Goal: Information Seeking & Learning: Compare options

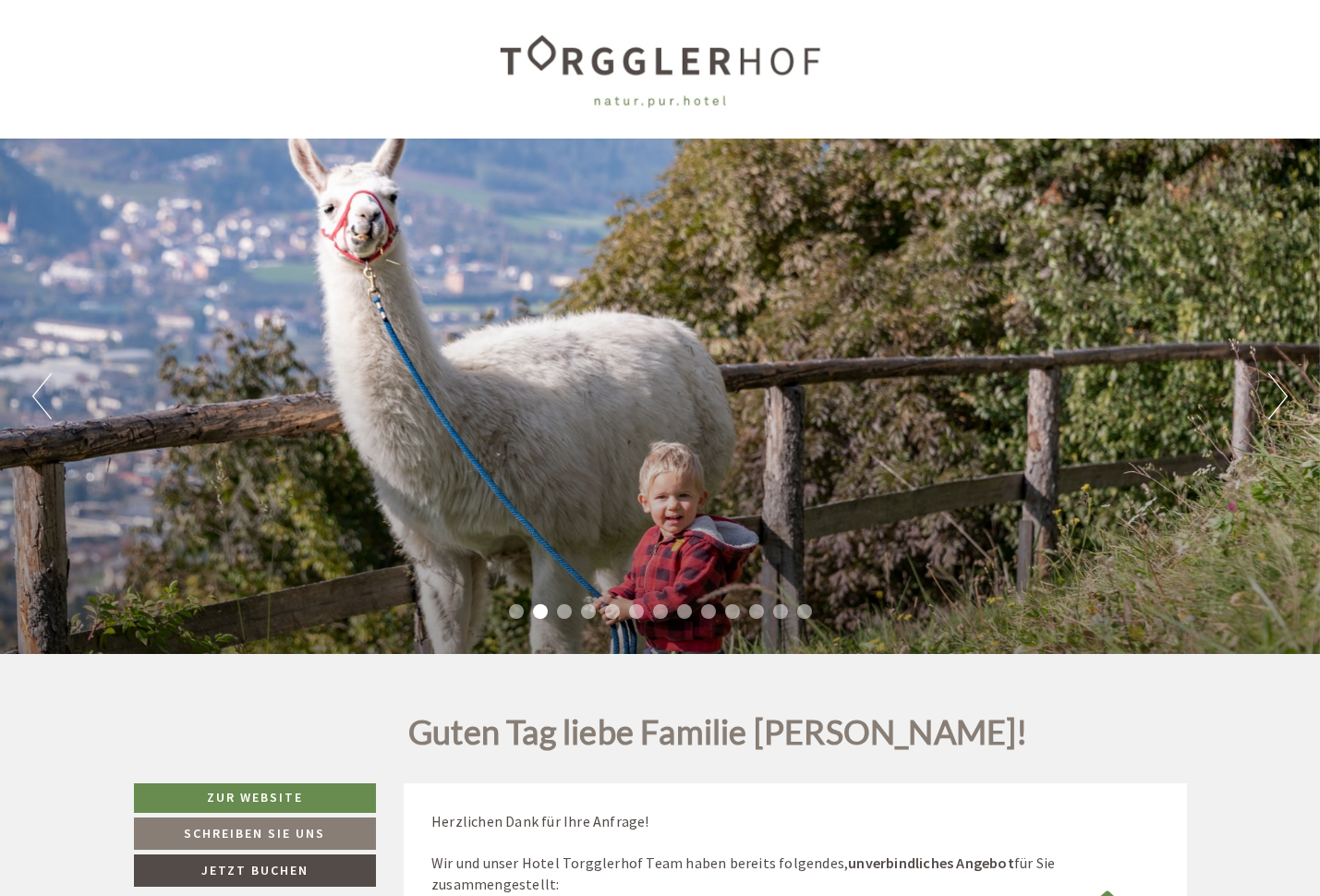
click at [1281, 386] on button "Next" at bounding box center [1277, 396] width 19 height 46
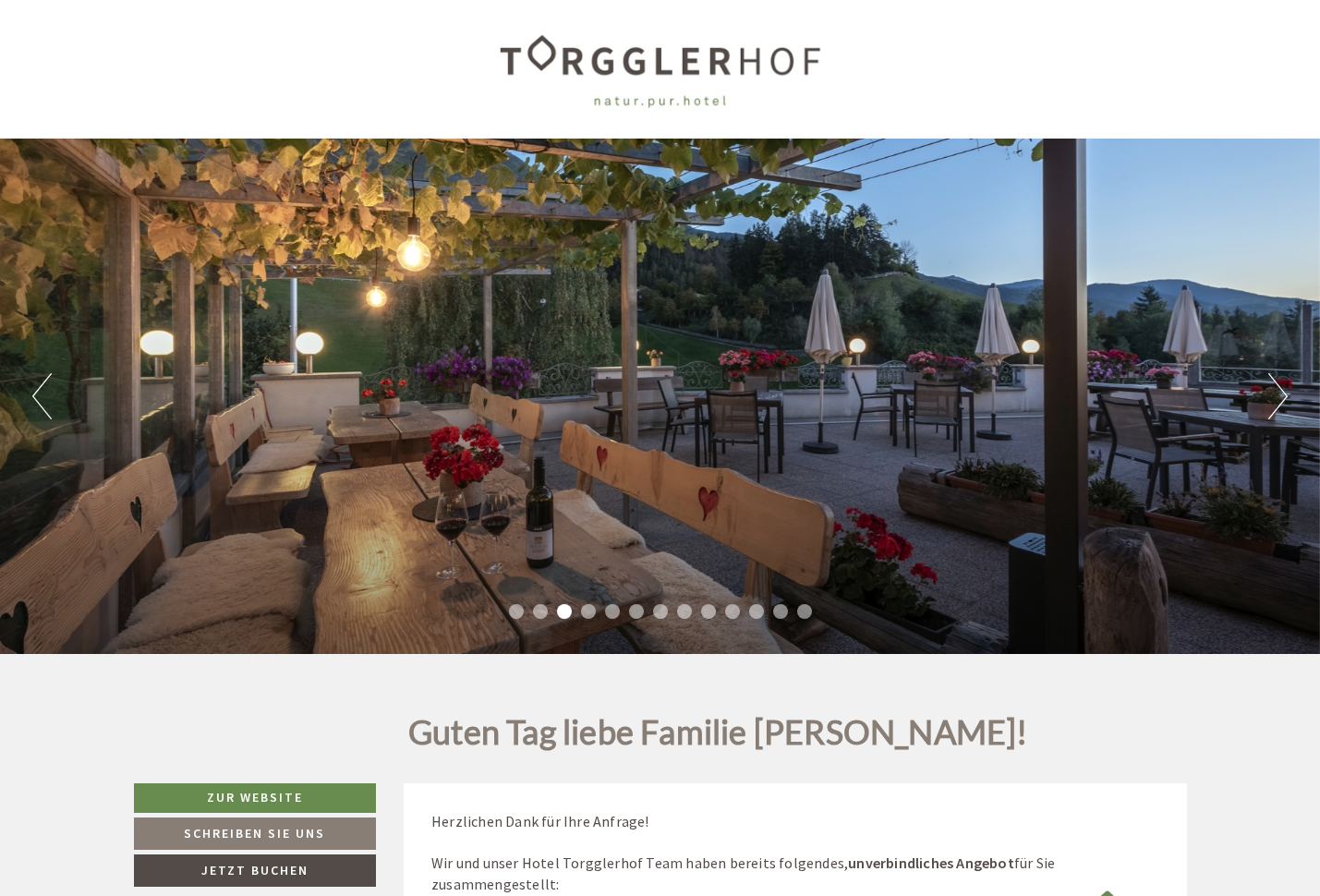
click at [1281, 386] on button "Next" at bounding box center [1277, 396] width 19 height 46
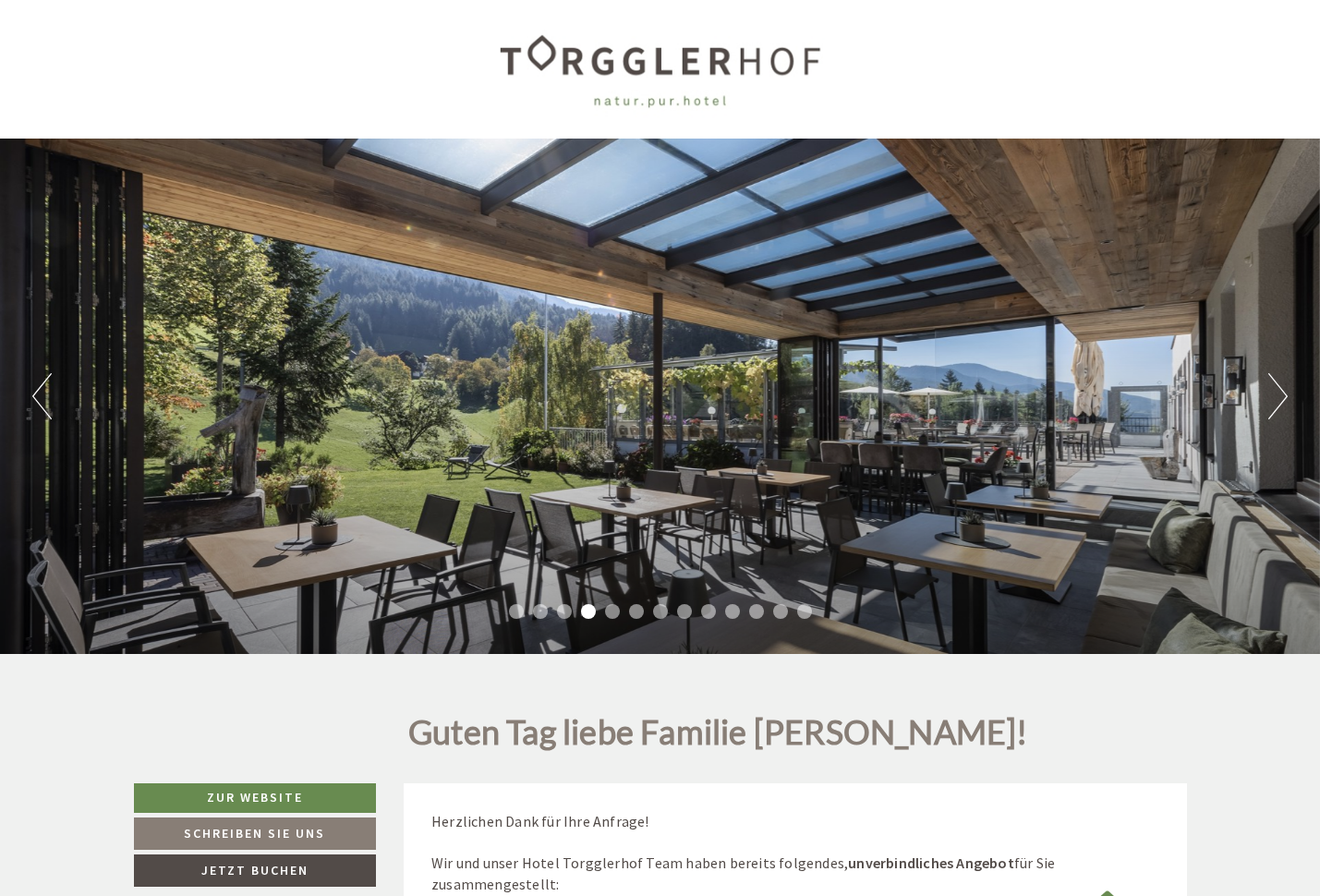
click at [1281, 386] on button "Next" at bounding box center [1277, 396] width 19 height 46
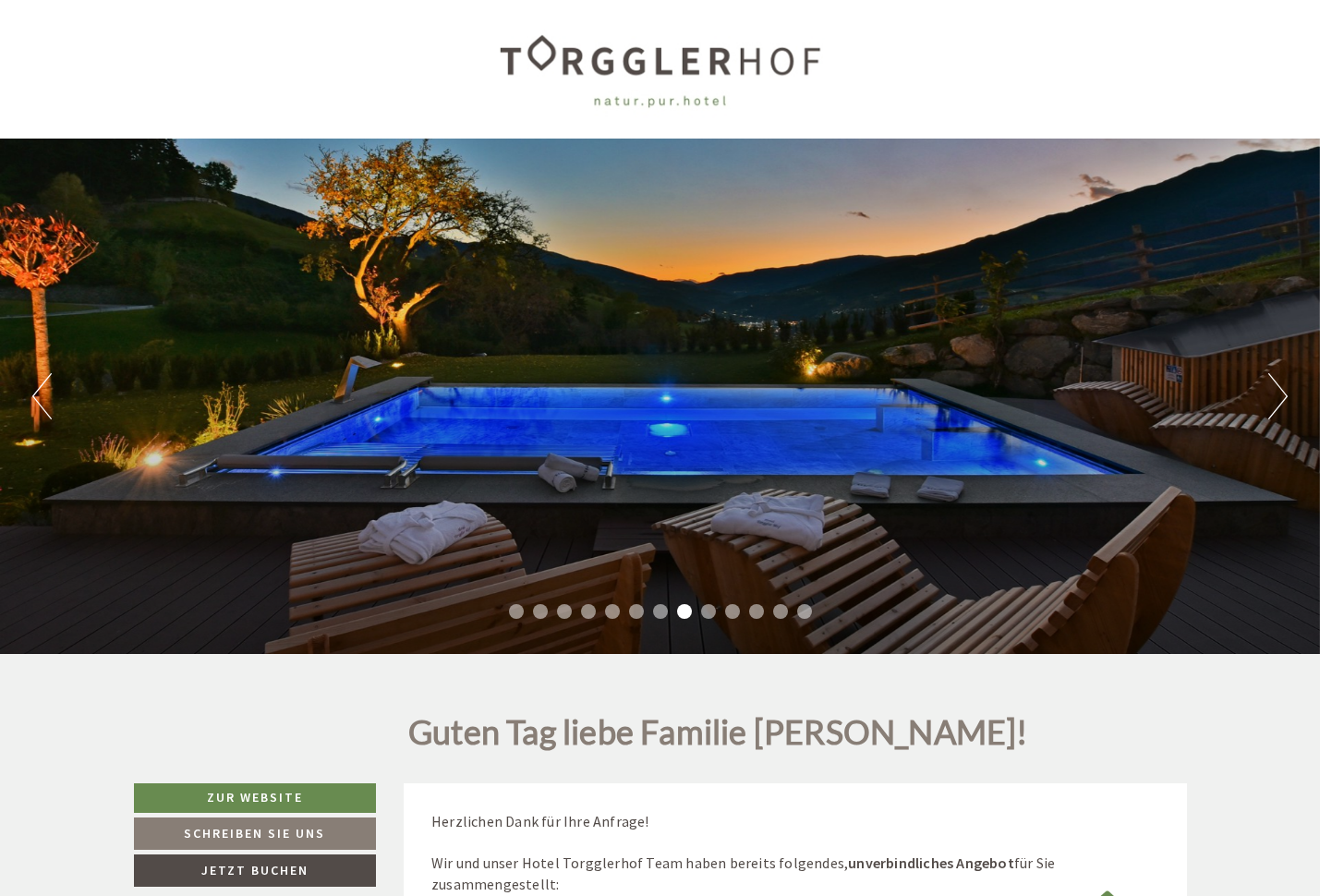
click at [1281, 385] on button "Next" at bounding box center [1277, 396] width 19 height 46
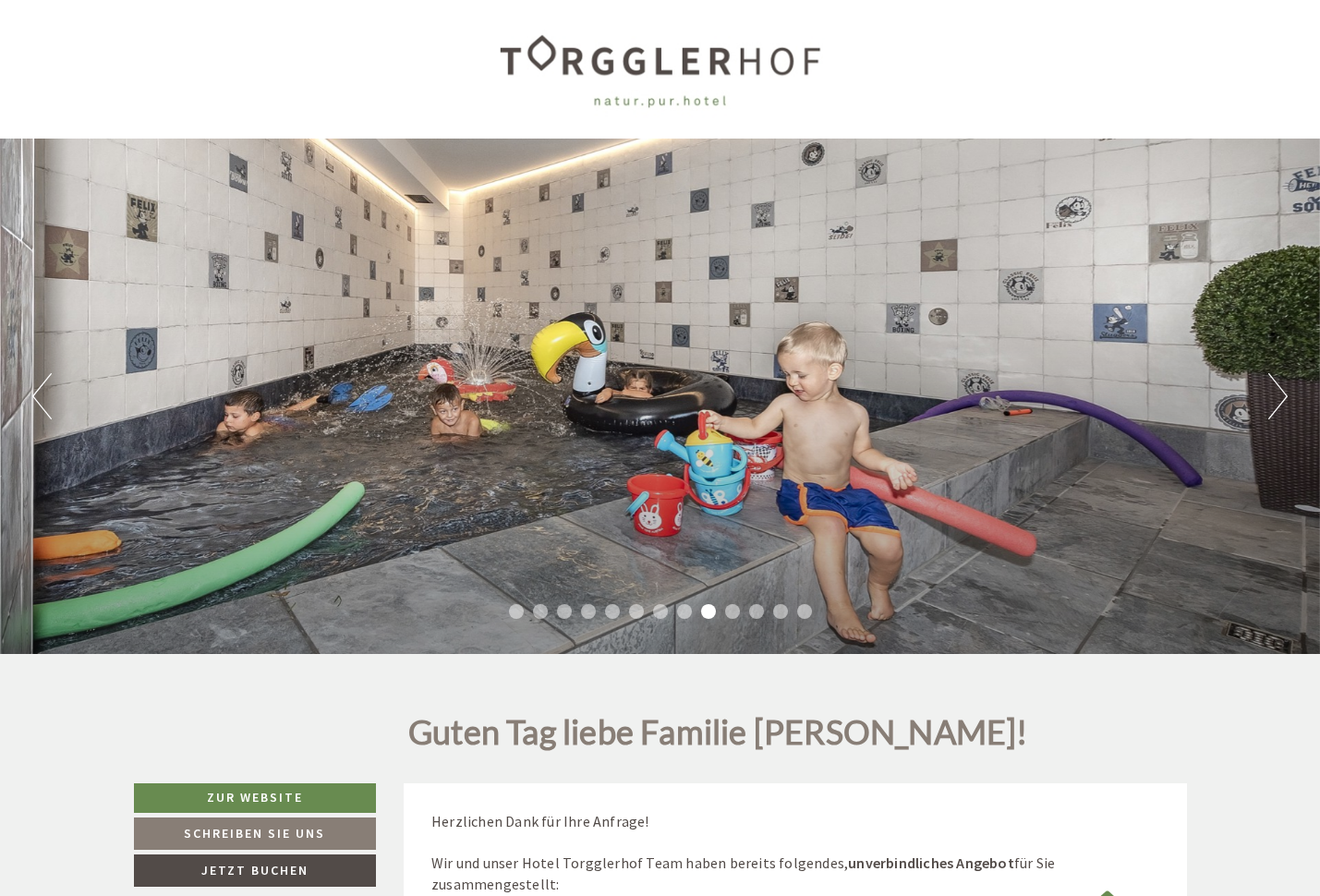
click at [1281, 383] on button "Next" at bounding box center [1277, 396] width 19 height 46
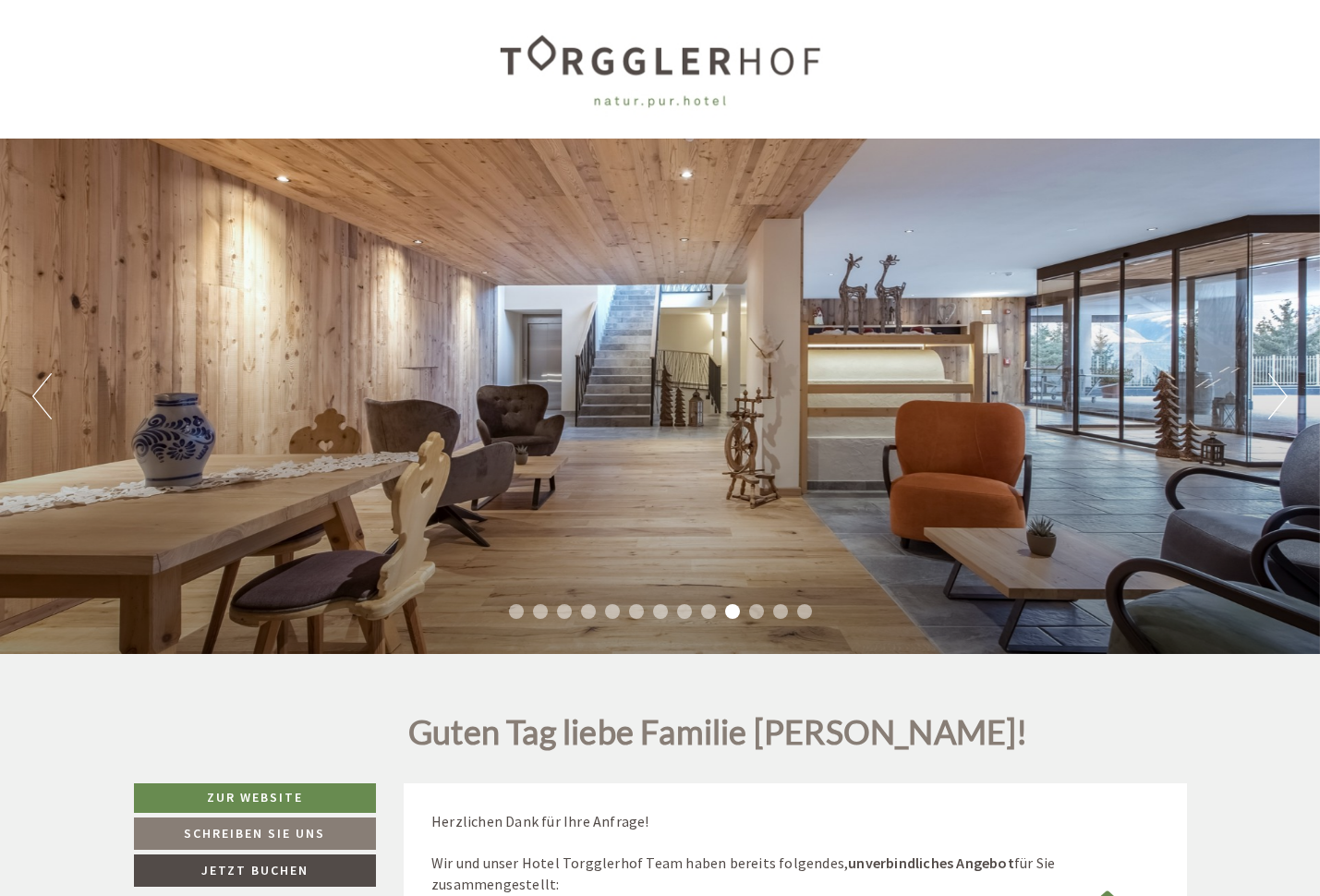
click at [1281, 383] on button "Next" at bounding box center [1277, 396] width 19 height 46
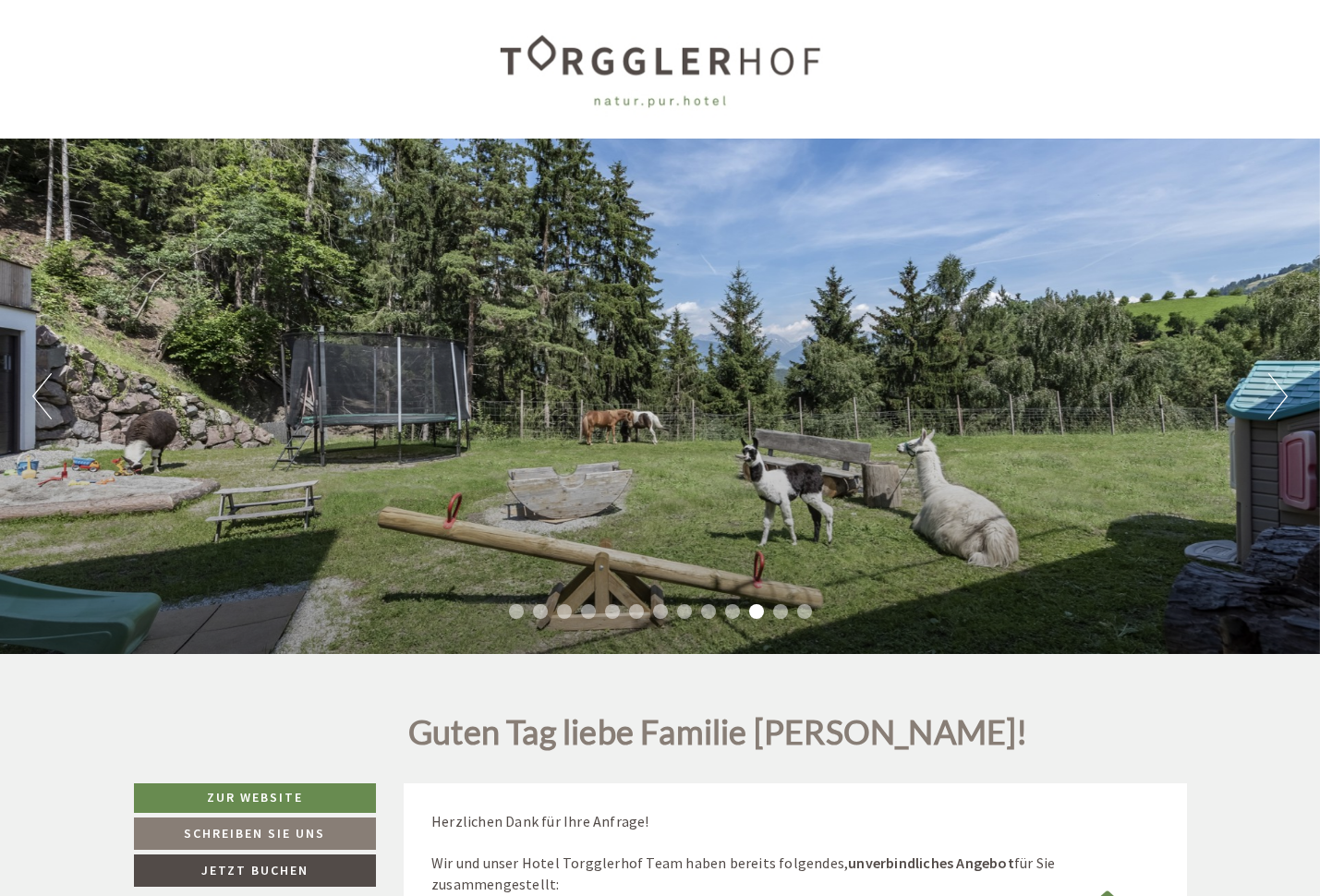
click at [1281, 383] on button "Next" at bounding box center [1277, 396] width 19 height 46
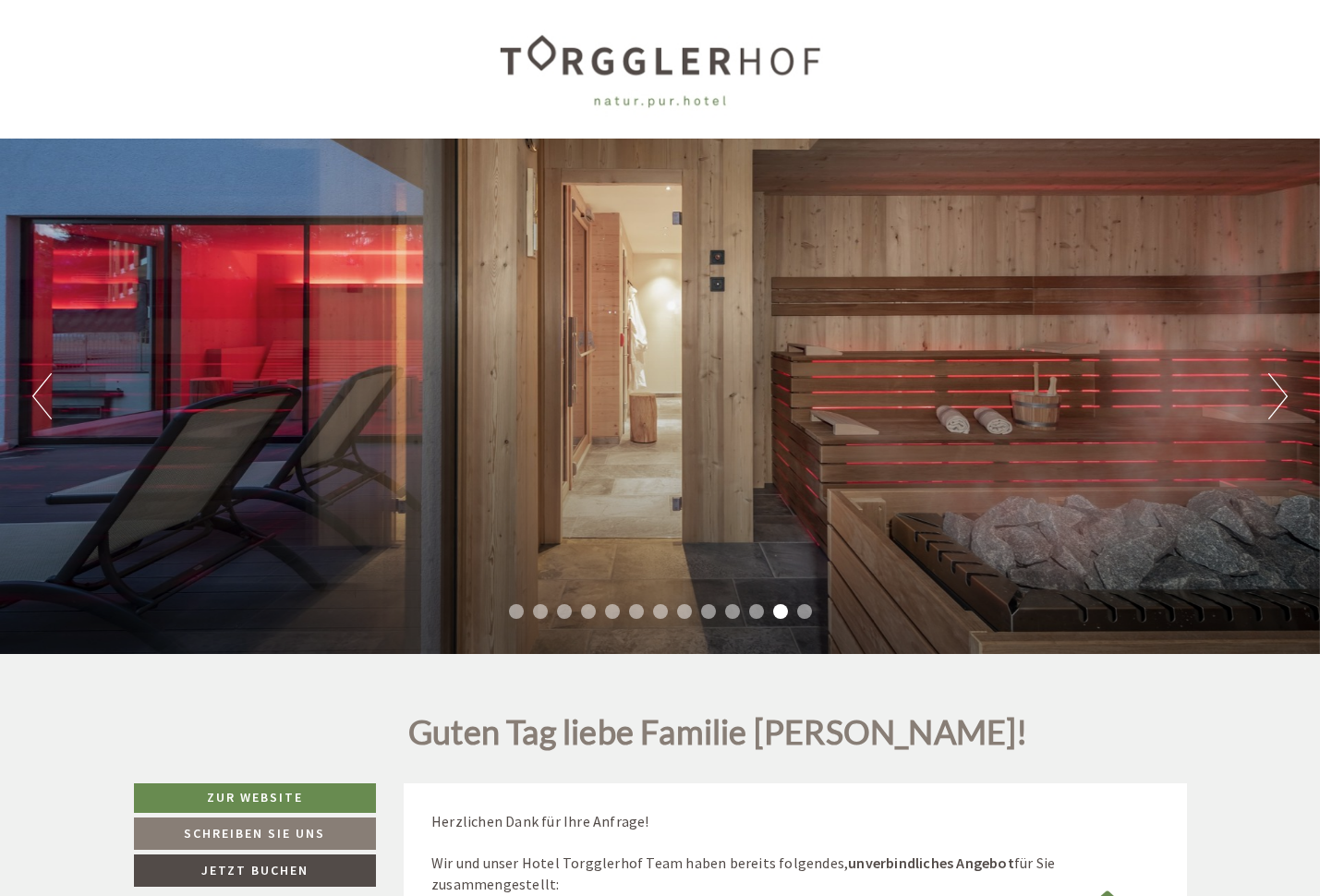
click at [1281, 383] on button "Next" at bounding box center [1277, 396] width 19 height 46
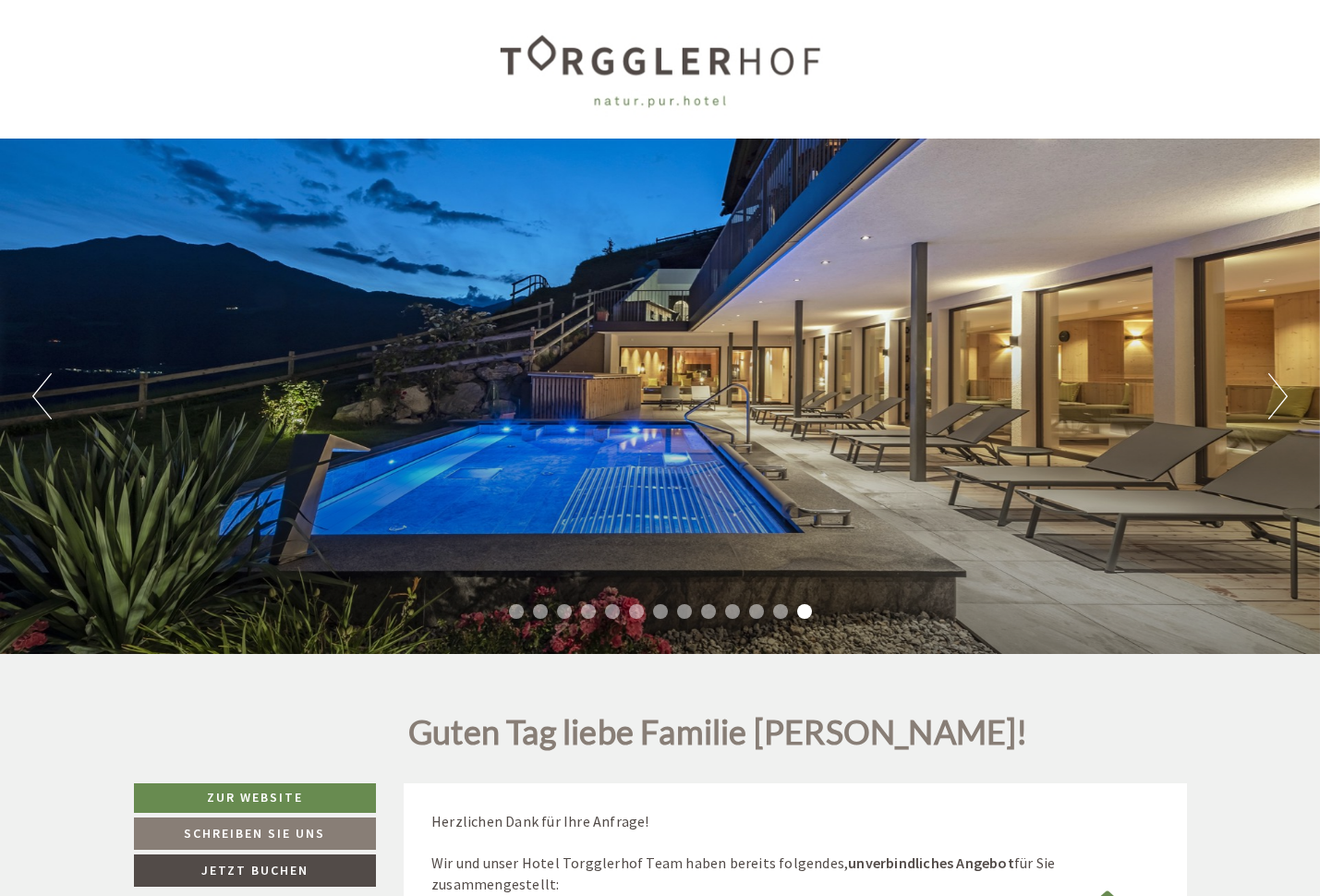
click at [1281, 384] on button "Next" at bounding box center [1277, 396] width 19 height 46
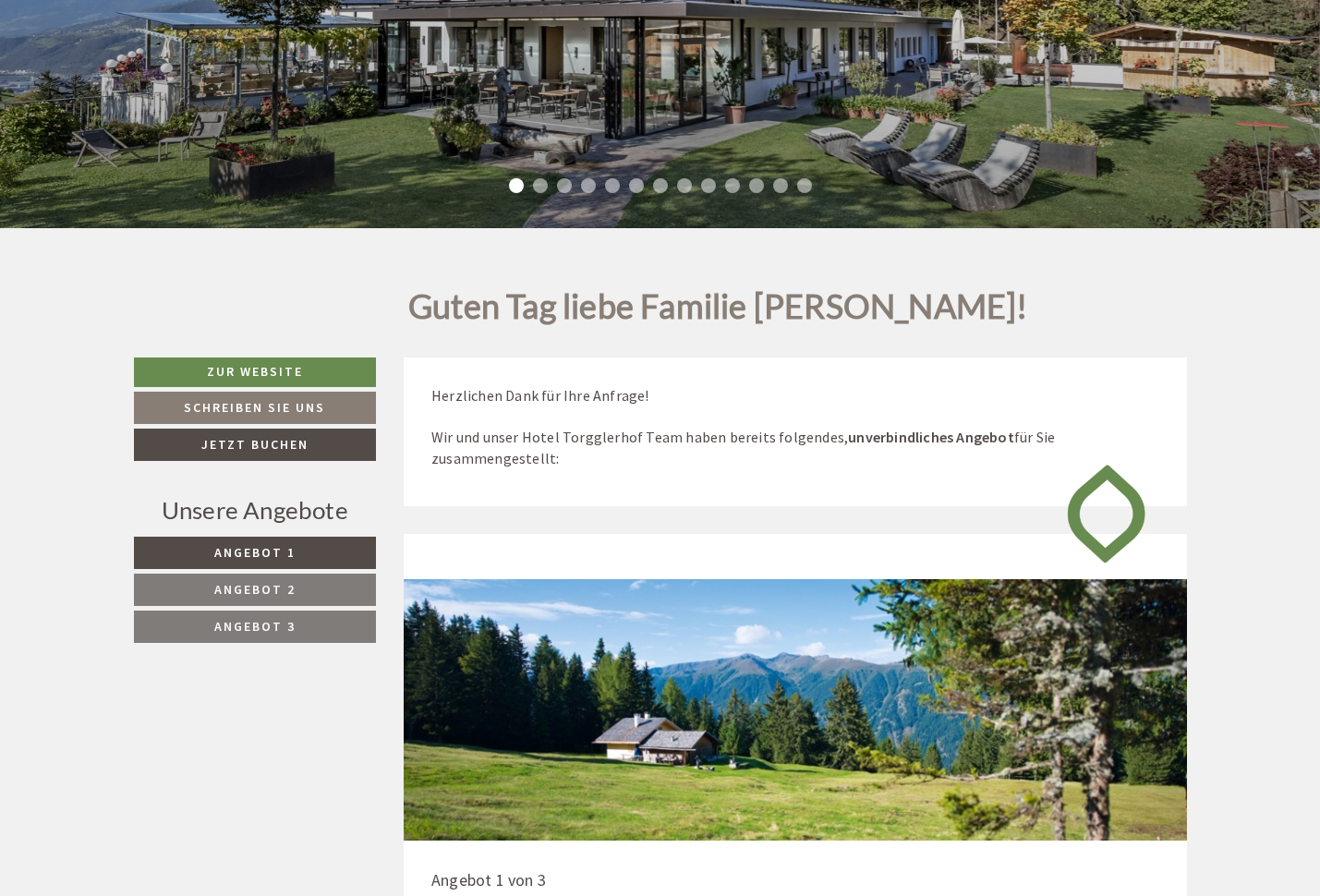
scroll to position [431, 0]
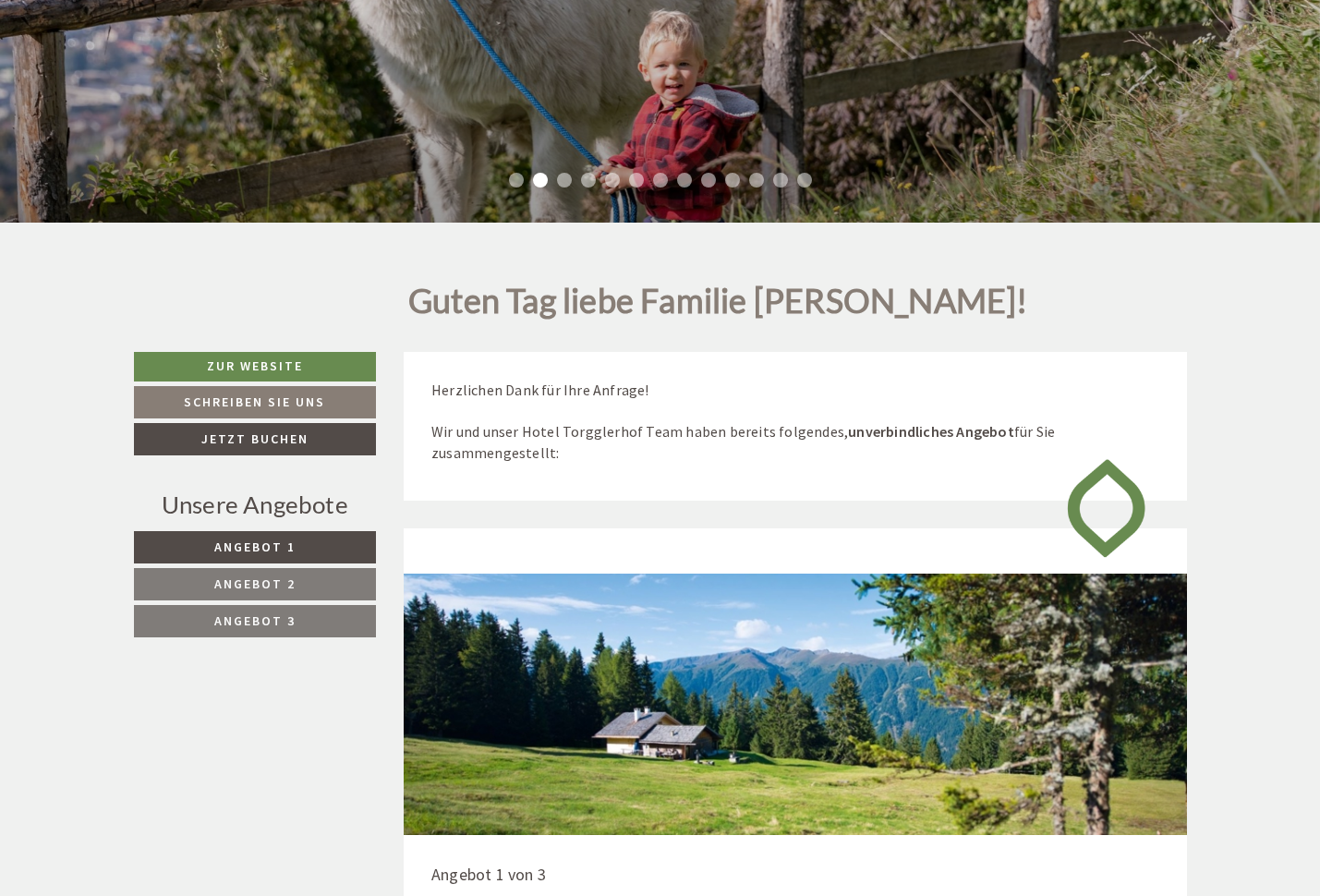
click at [291, 539] on span "Angebot 1" at bounding box center [255, 547] width 82 height 17
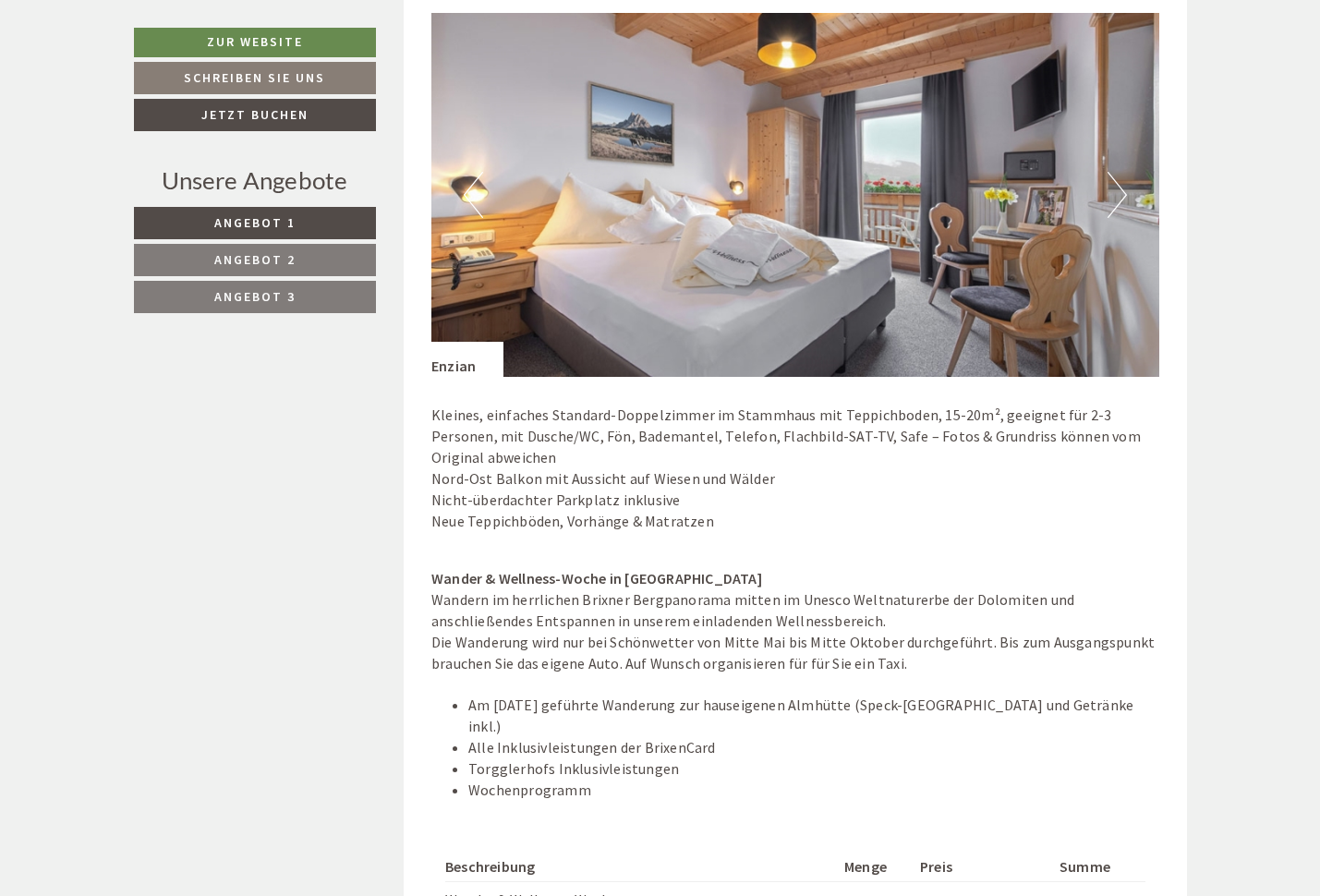
scroll to position [1534, 0]
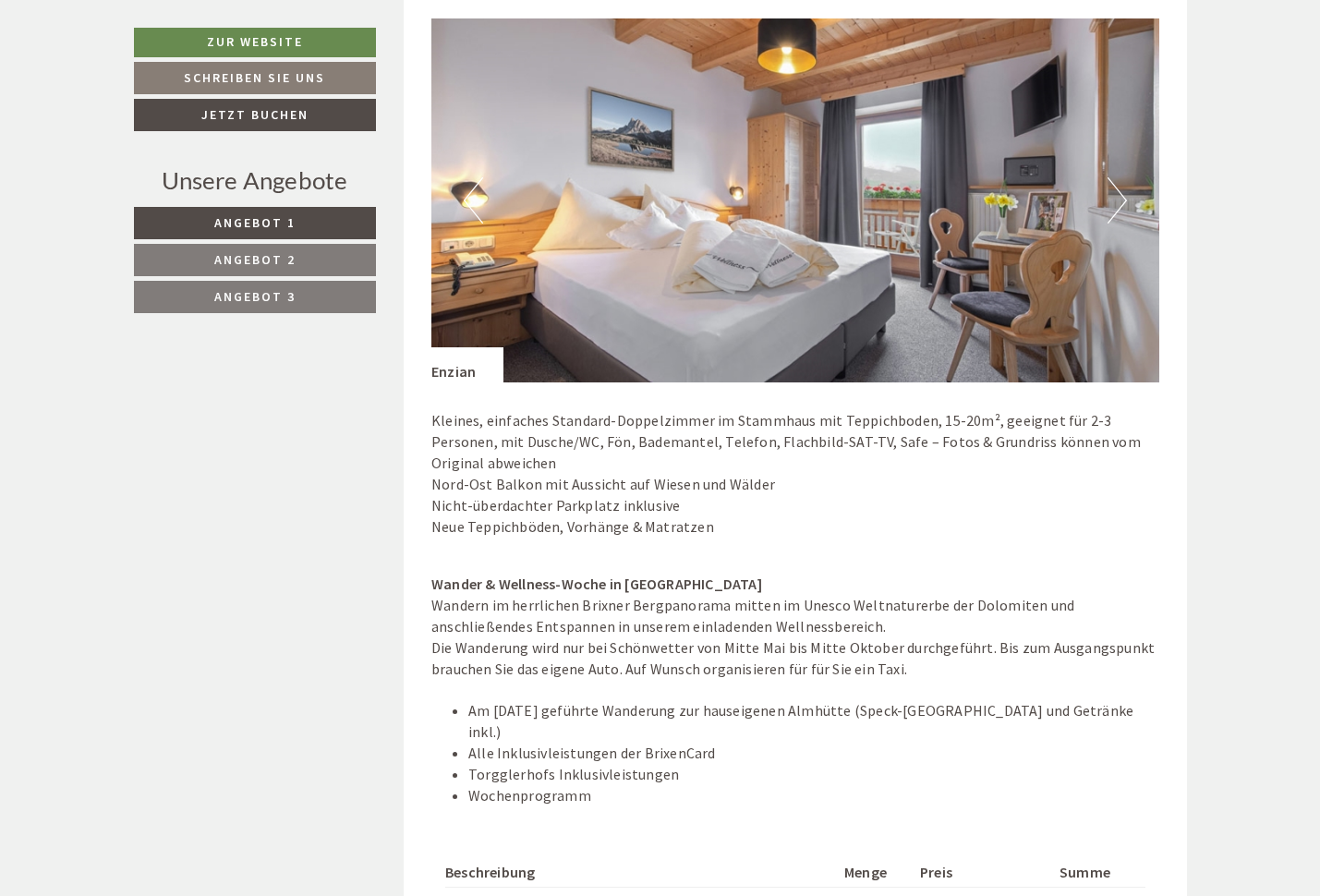
click at [300, 268] on link "Angebot 2" at bounding box center [255, 260] width 242 height 32
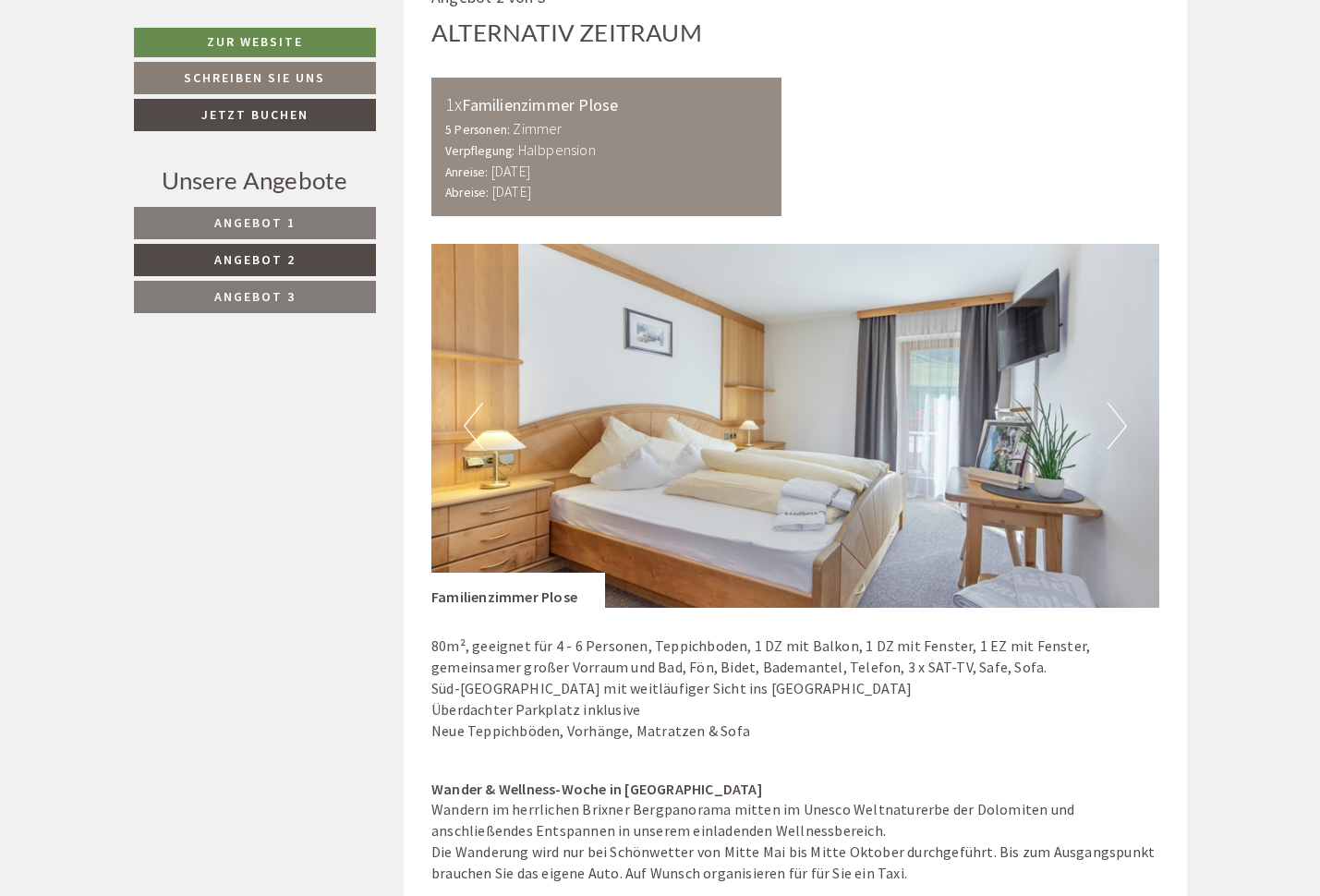
scroll to position [1310, 0]
click at [1125, 415] on button "Next" at bounding box center [1116, 425] width 19 height 46
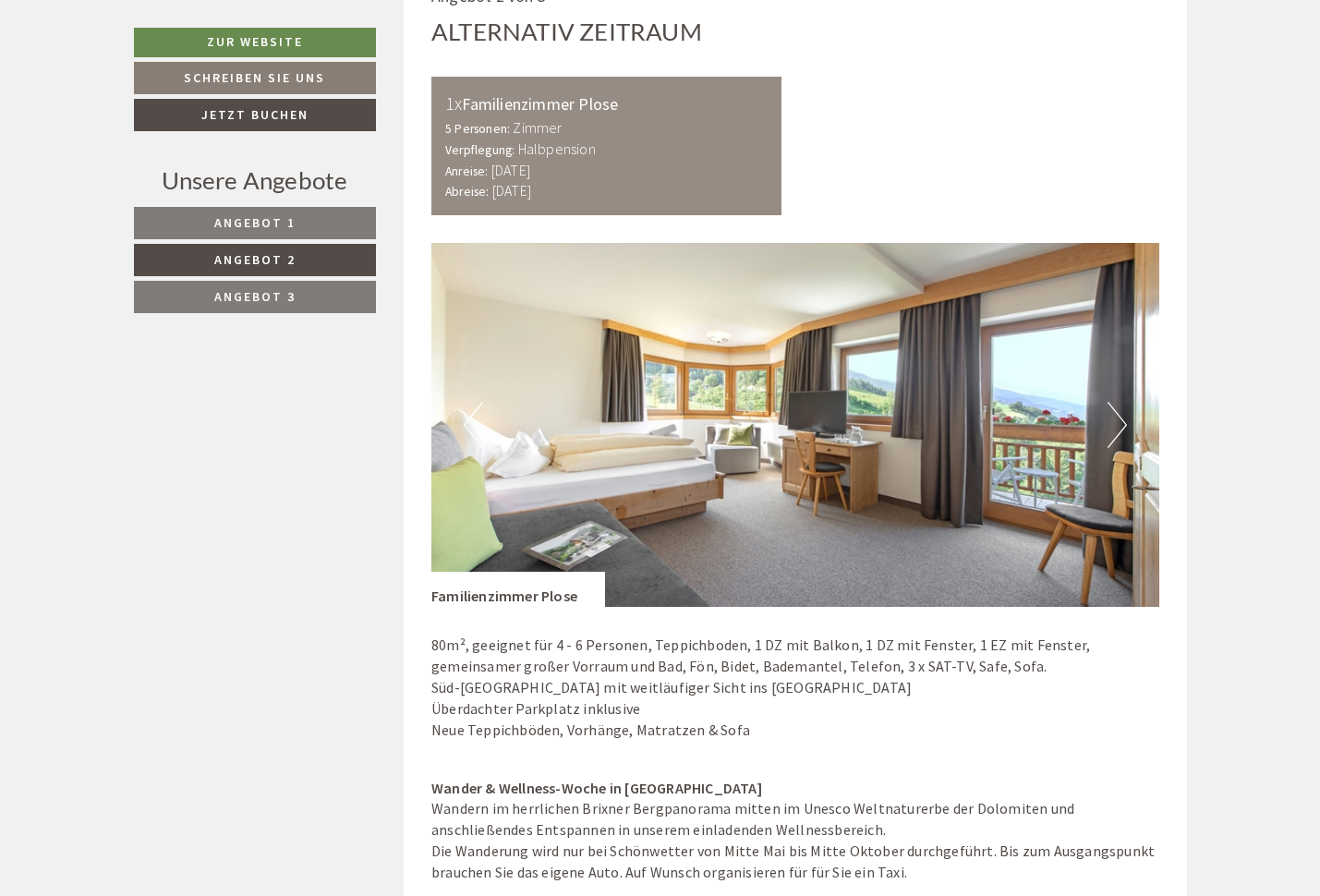
click at [1125, 415] on button "Next" at bounding box center [1116, 425] width 19 height 46
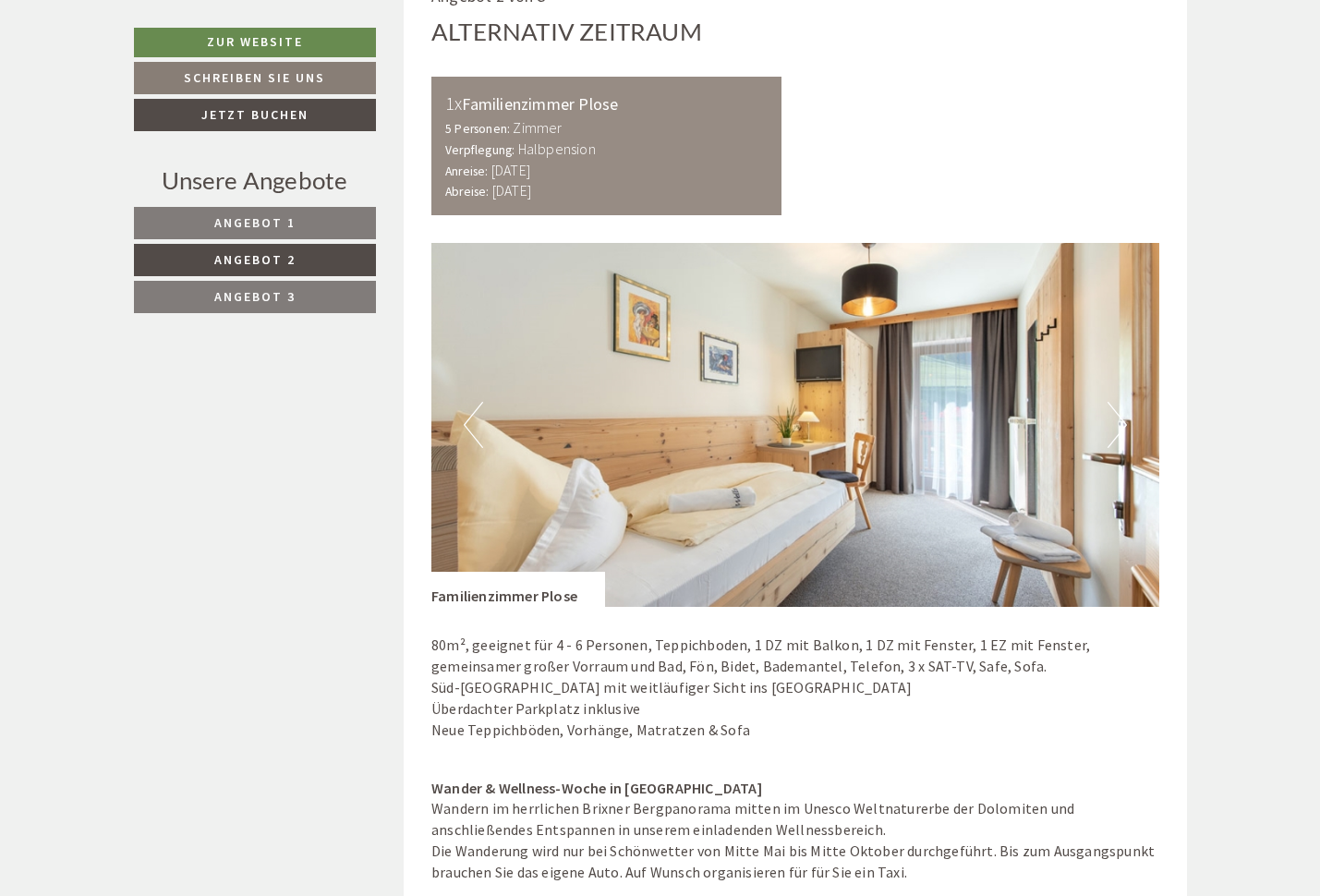
click at [1125, 415] on button "Next" at bounding box center [1116, 425] width 19 height 46
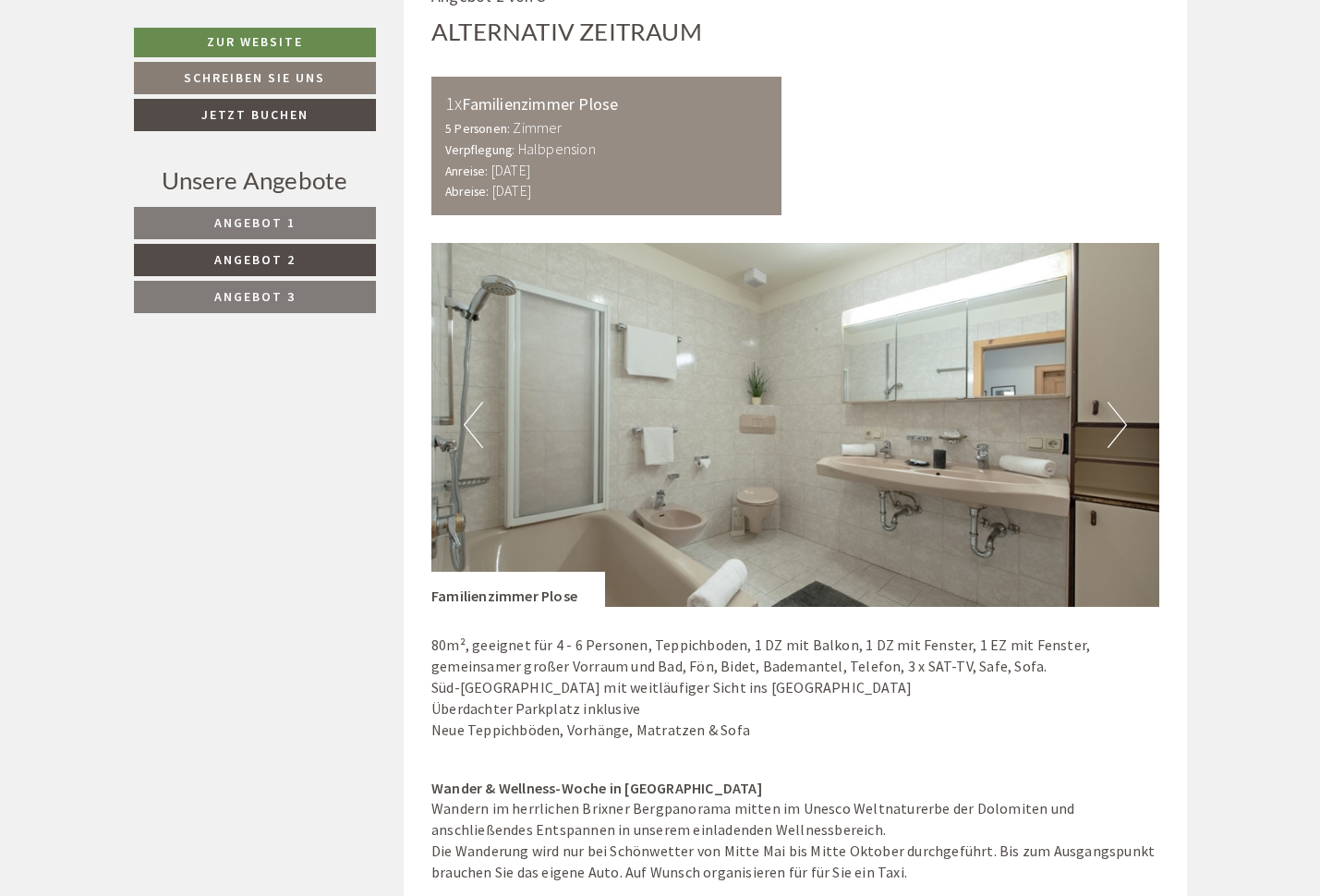
click at [1125, 415] on button "Next" at bounding box center [1116, 425] width 19 height 46
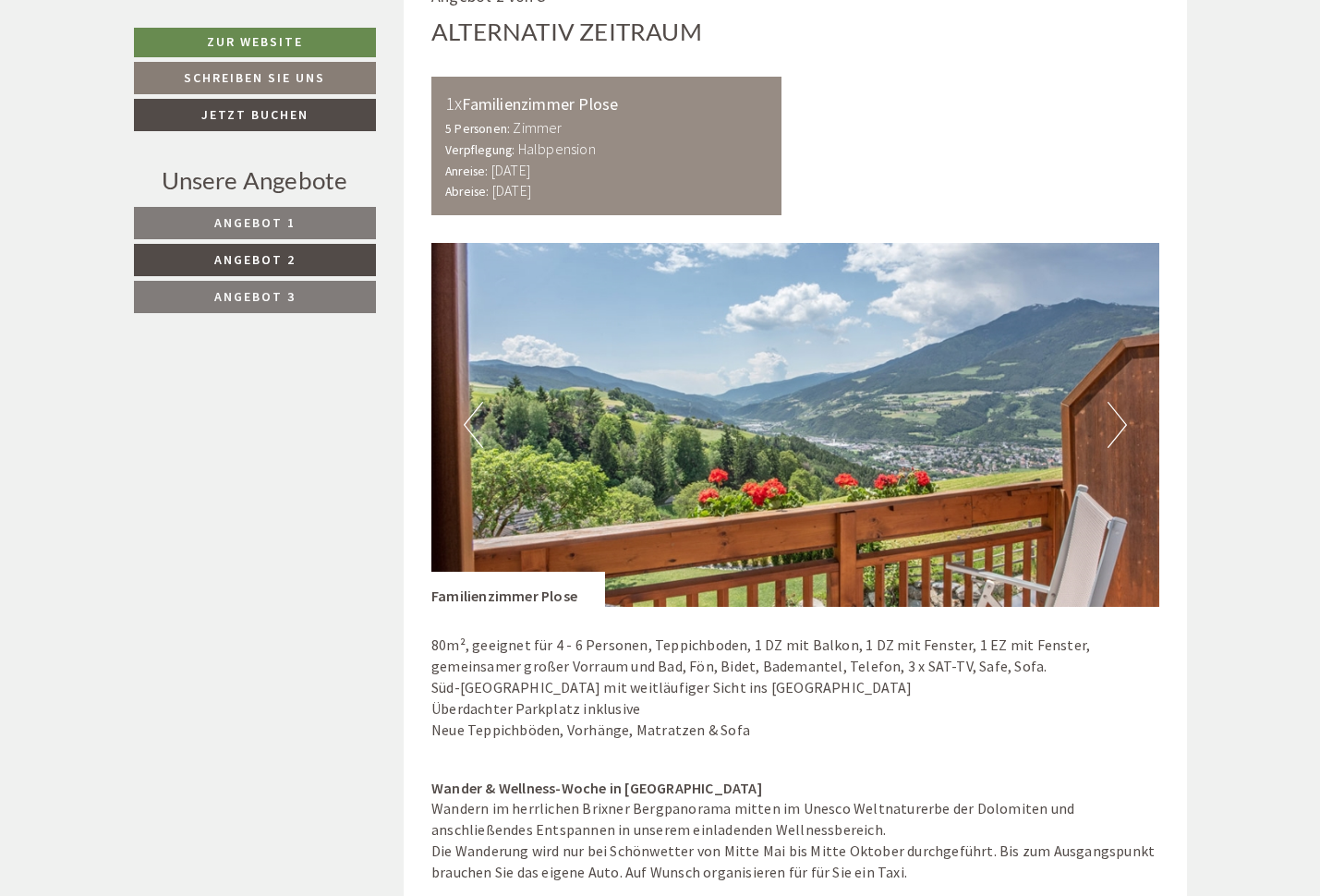
click at [1125, 415] on button "Next" at bounding box center [1116, 425] width 19 height 46
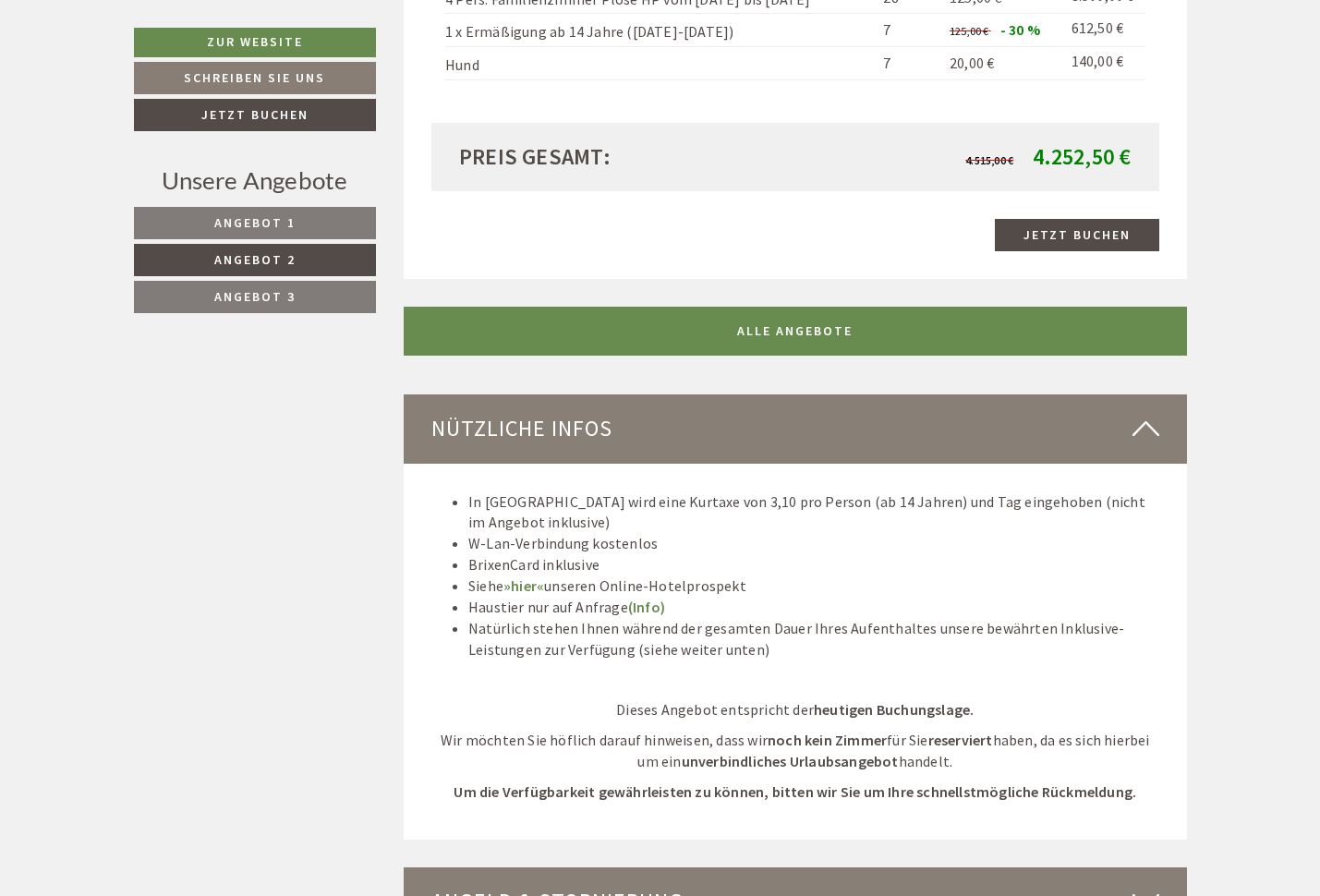
scroll to position [2456, 0]
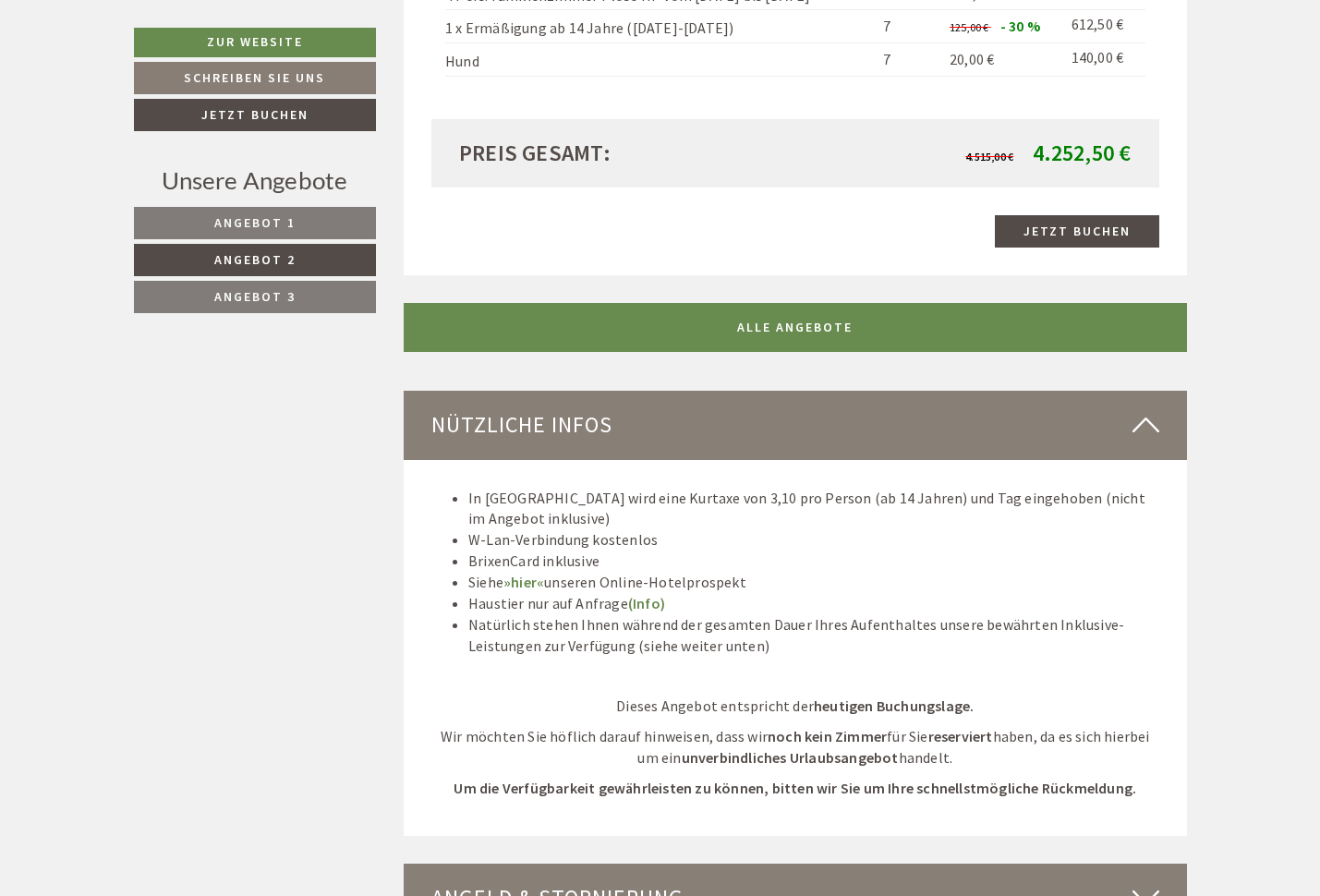
click at [249, 295] on span "Angebot 3" at bounding box center [255, 296] width 82 height 17
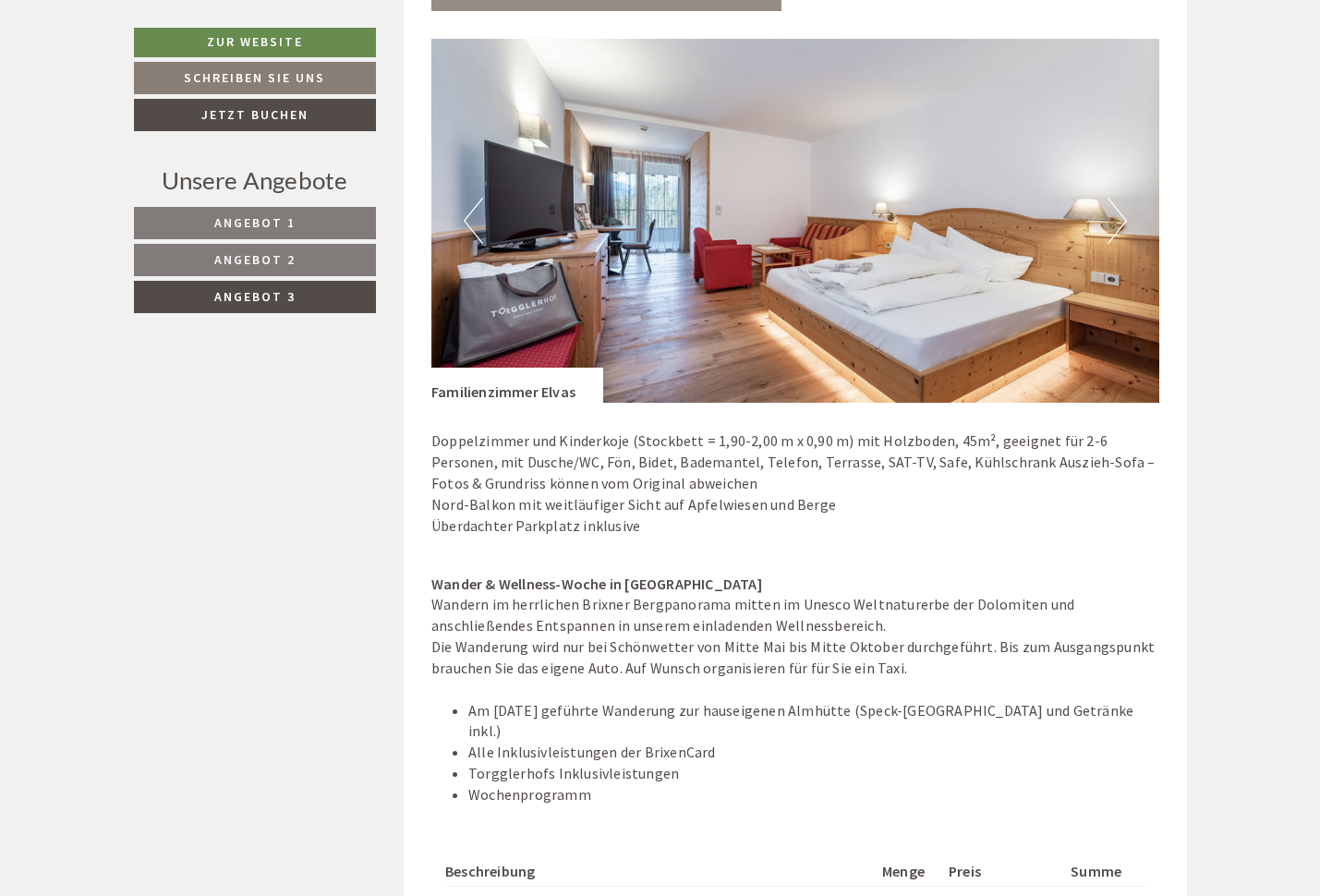
scroll to position [1515, 0]
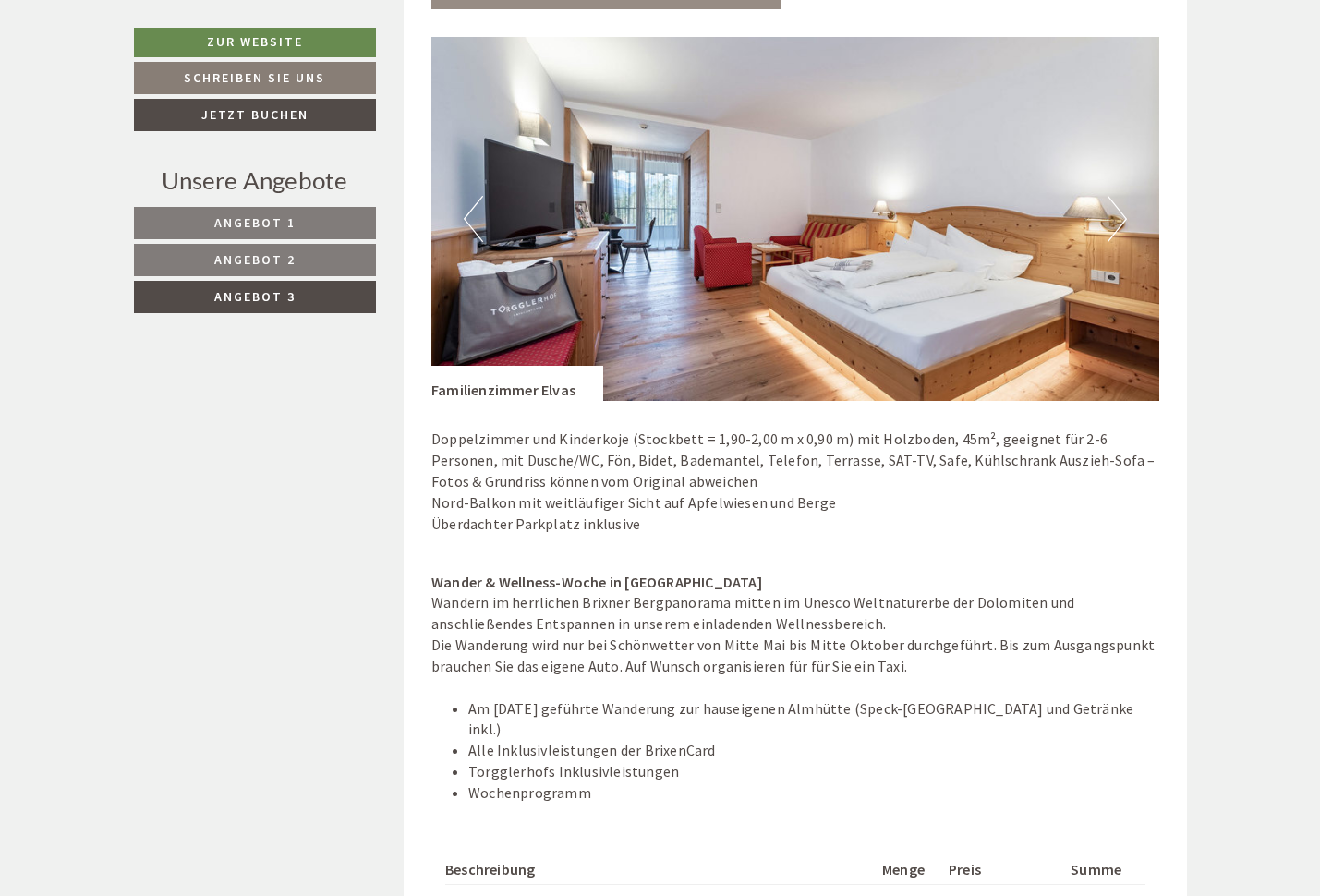
click at [1122, 210] on button "Next" at bounding box center [1116, 219] width 19 height 46
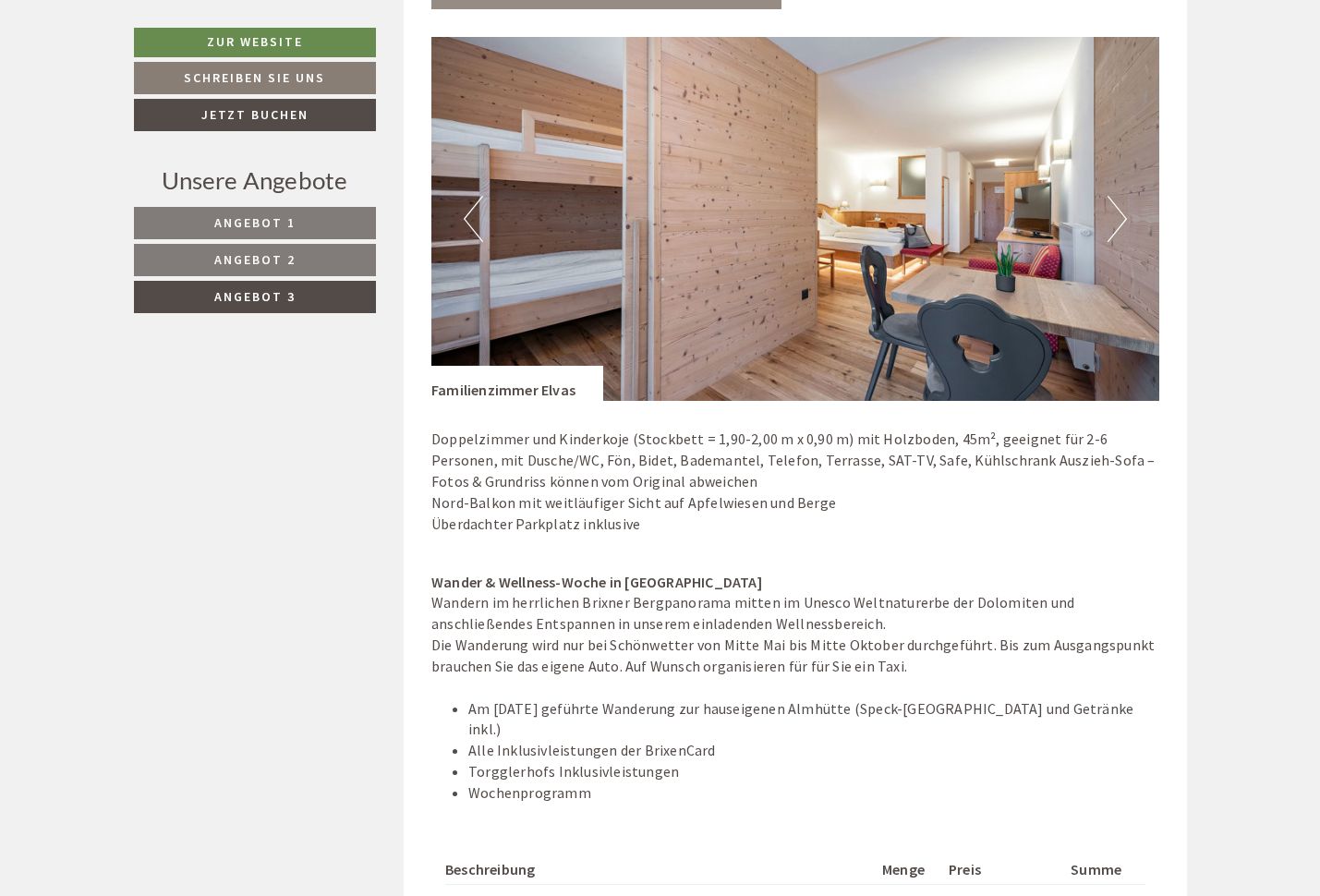
click at [1122, 210] on button "Next" at bounding box center [1116, 219] width 19 height 46
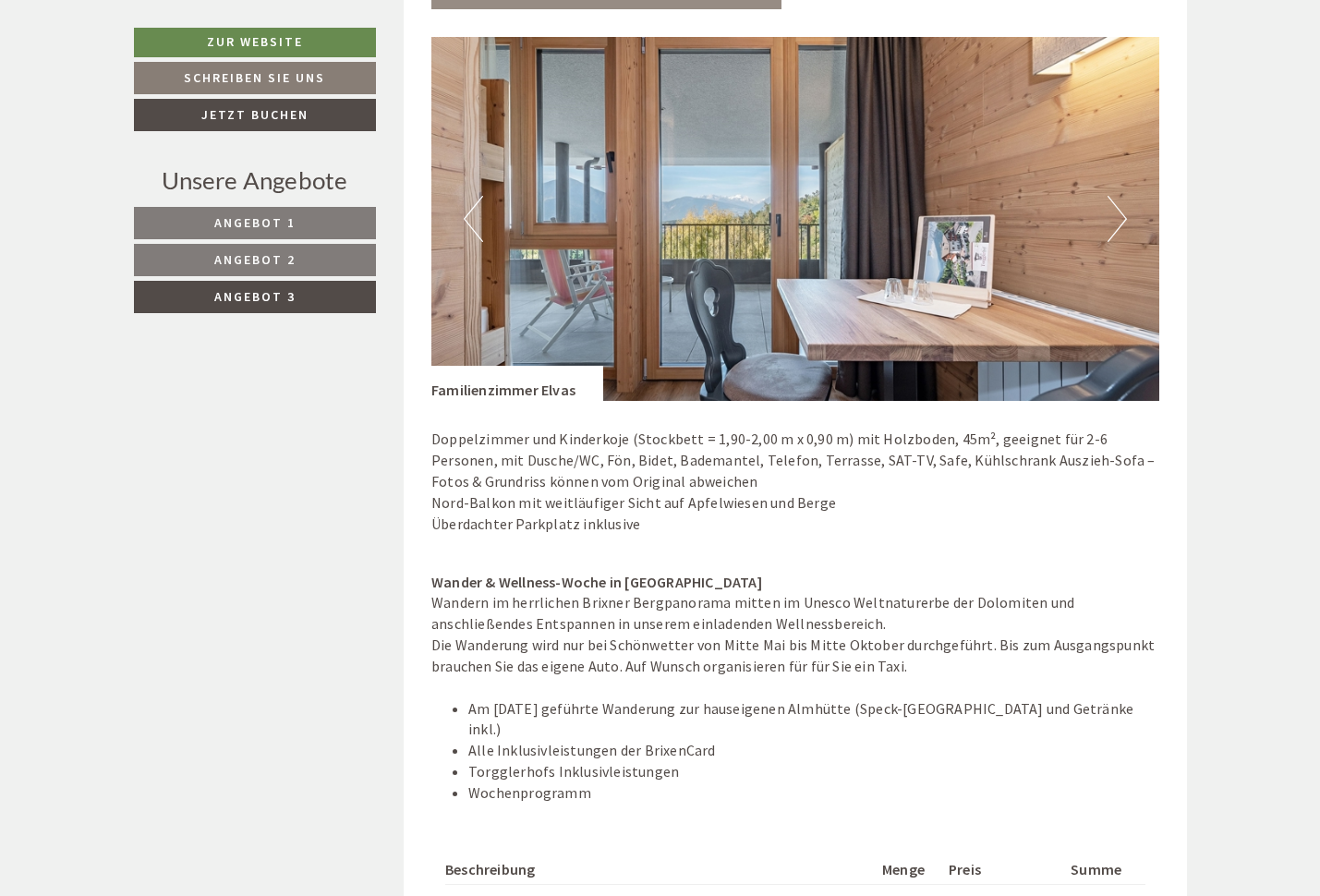
click at [1122, 210] on button "Next" at bounding box center [1116, 219] width 19 height 46
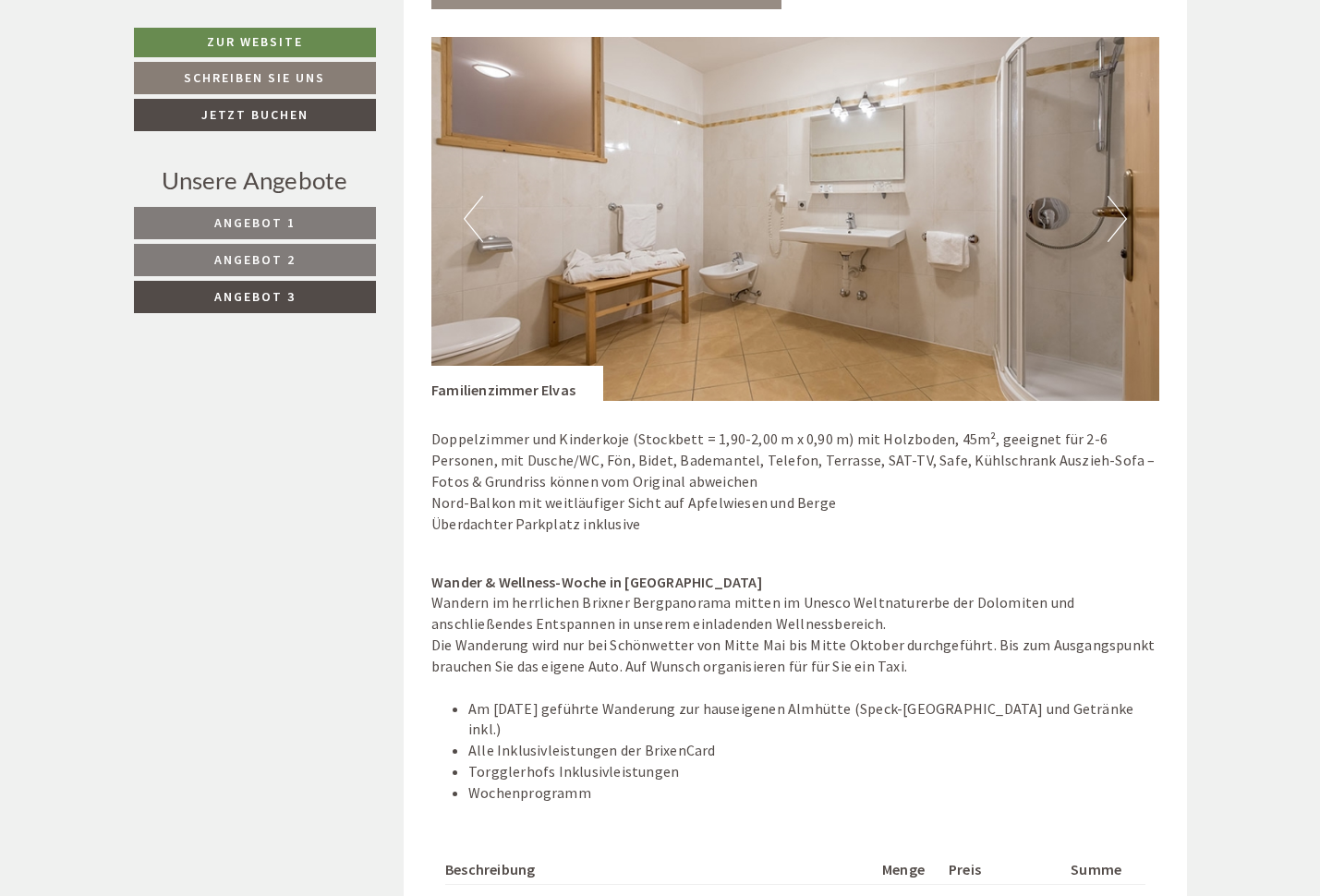
click at [1122, 210] on button "Next" at bounding box center [1116, 219] width 19 height 46
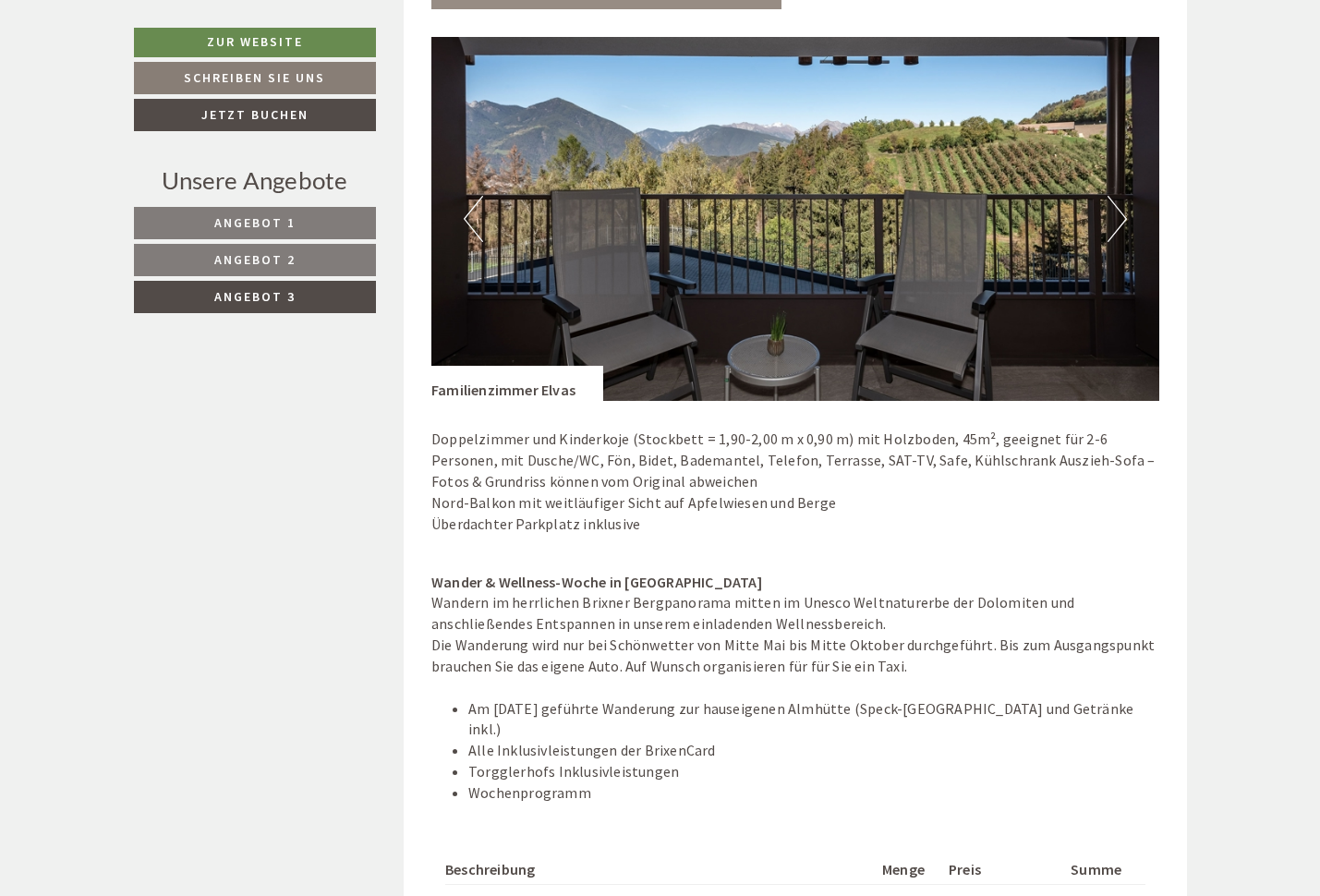
click at [1122, 210] on button "Next" at bounding box center [1116, 219] width 19 height 46
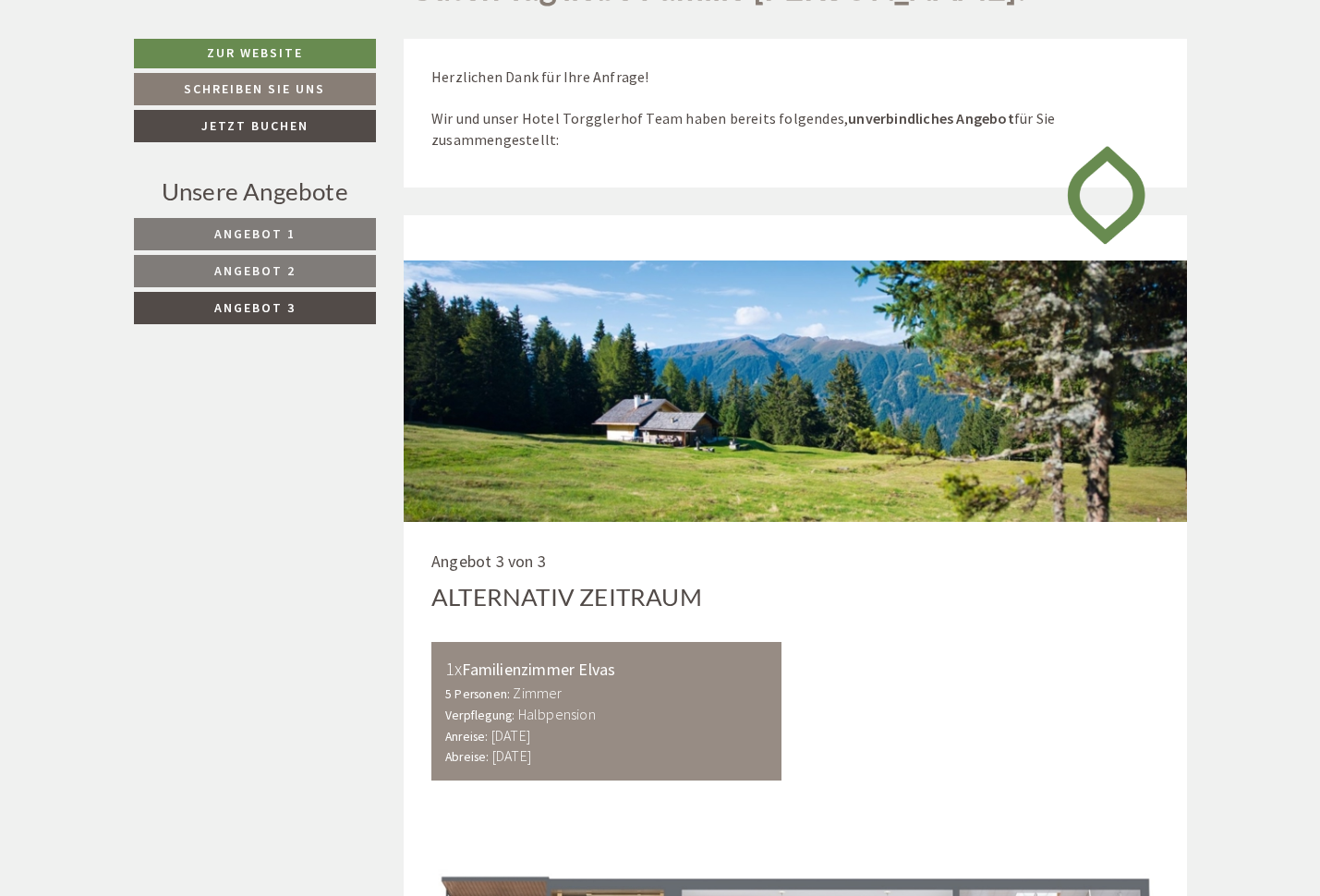
scroll to position [744, 0]
